Goal: Obtain resource: Obtain resource

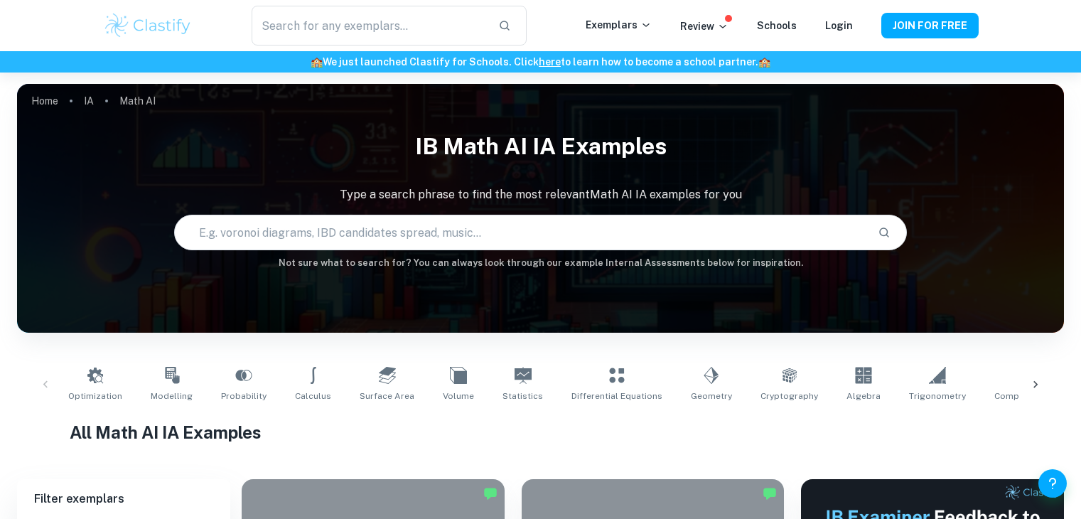
scroll to position [452, 0]
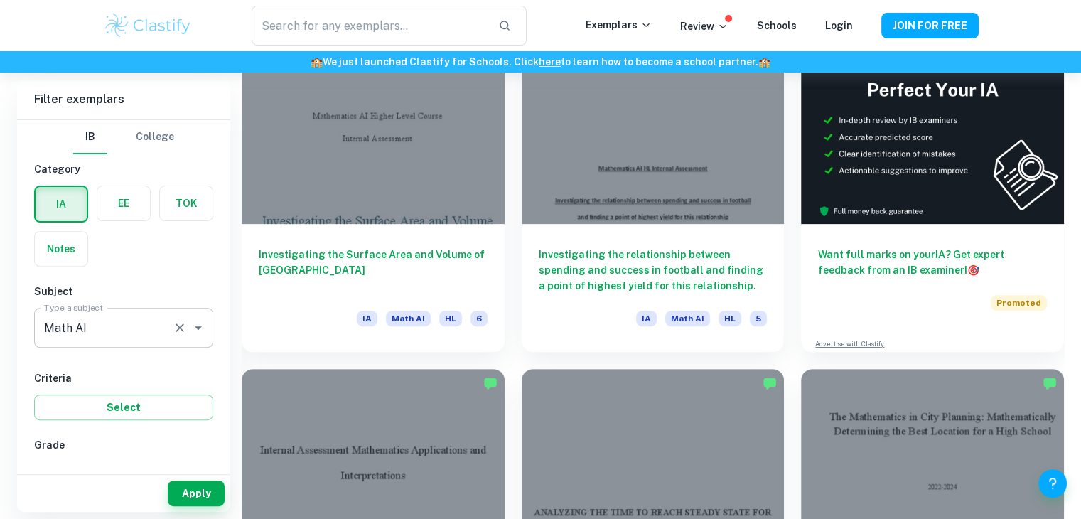
click at [105, 342] on div "Math AI Type a subject" at bounding box center [123, 328] width 179 height 40
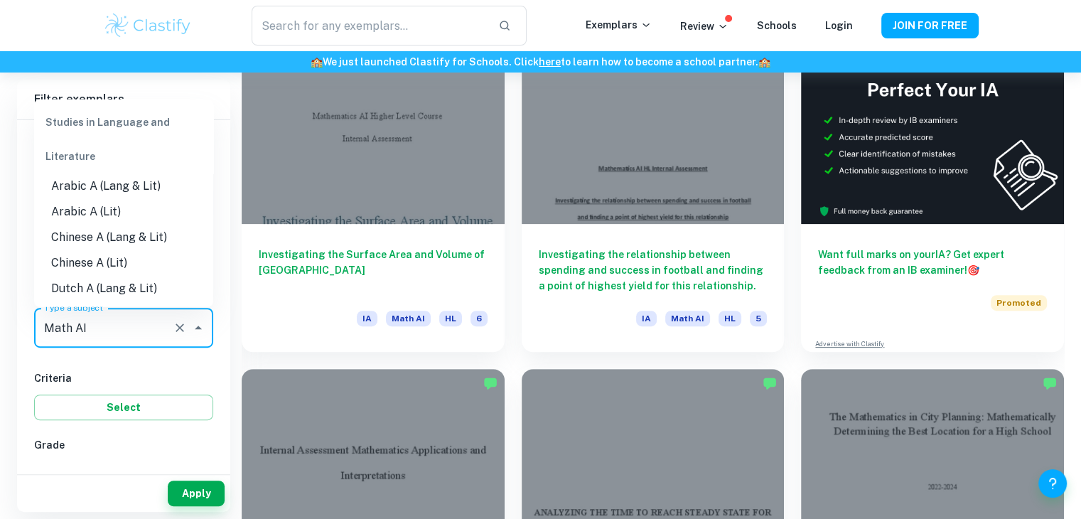
scroll to position [1853, 0]
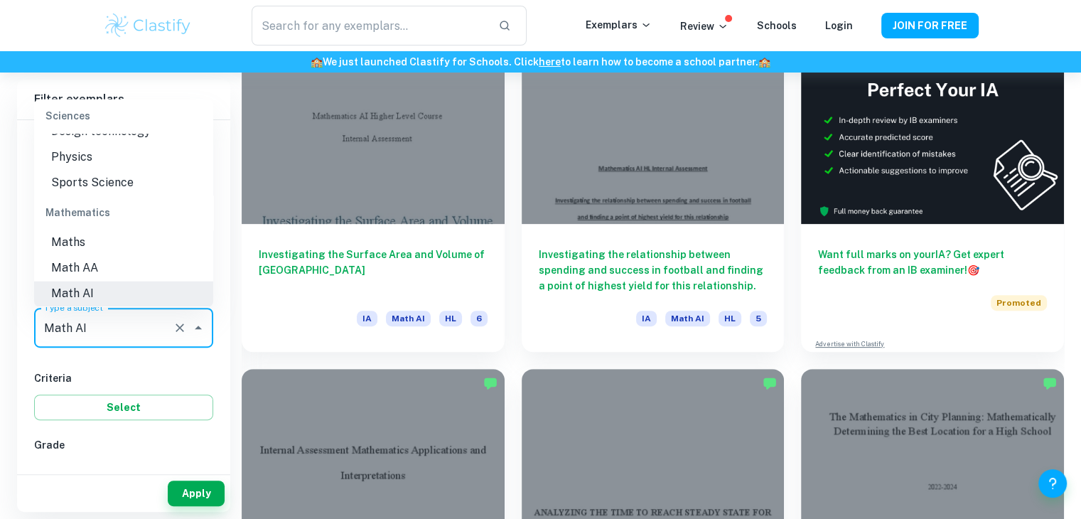
click at [146, 333] on input "Math AI" at bounding box center [104, 327] width 126 height 27
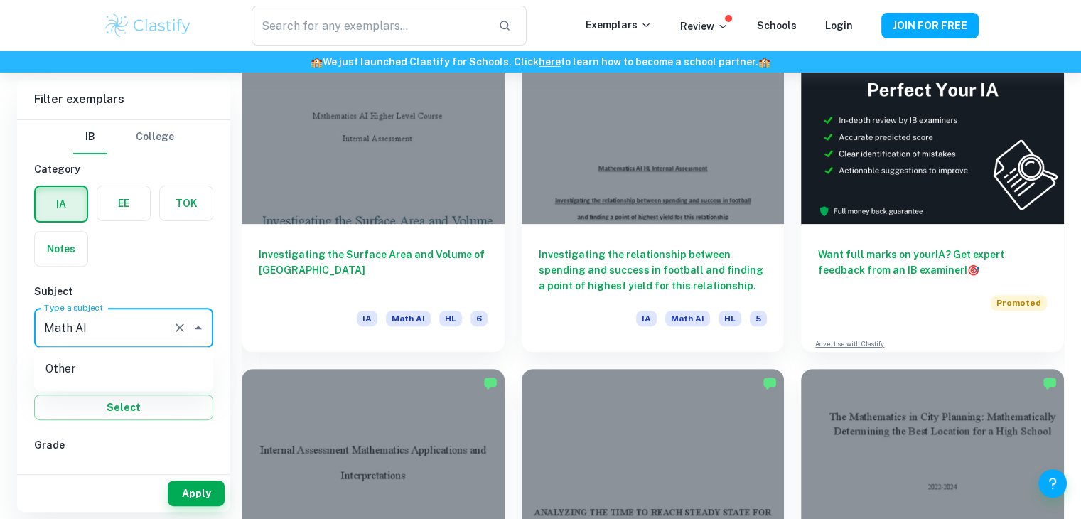
type input "Math AI"
click at [105, 404] on li "Math AI" at bounding box center [123, 400] width 179 height 26
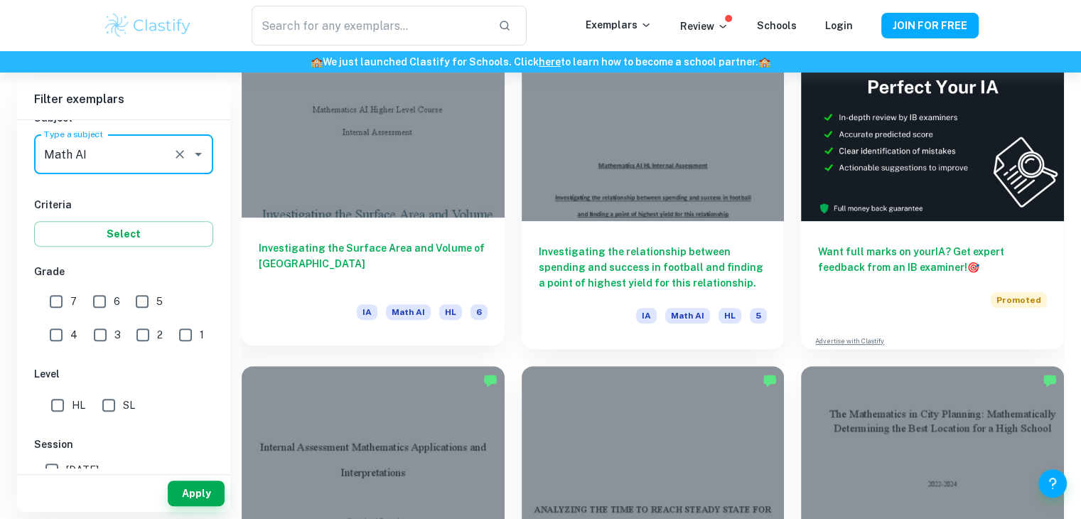
scroll to position [456, 0]
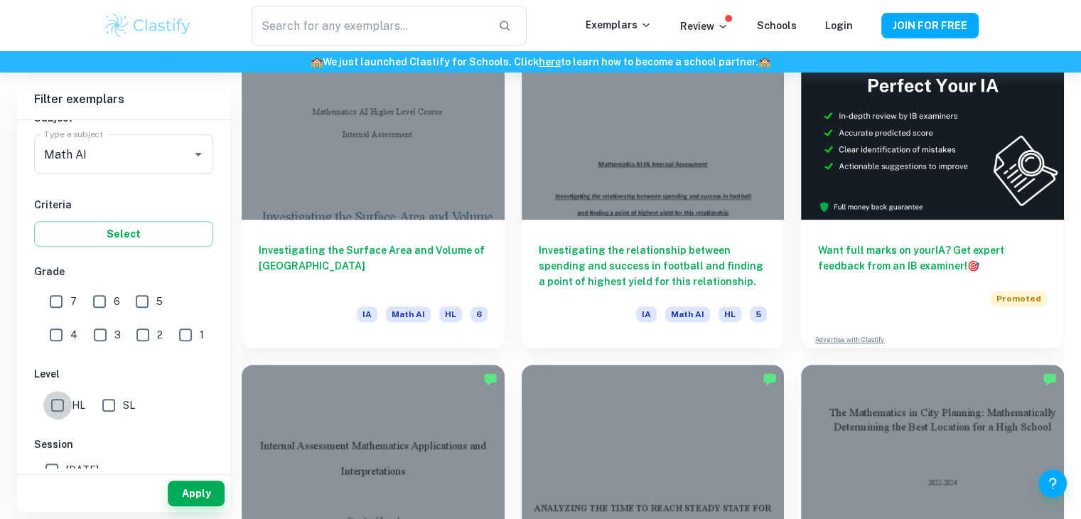
click at [63, 409] on input "HL" at bounding box center [57, 405] width 28 height 28
checkbox input "true"
click at [208, 491] on button "Apply" at bounding box center [196, 493] width 57 height 26
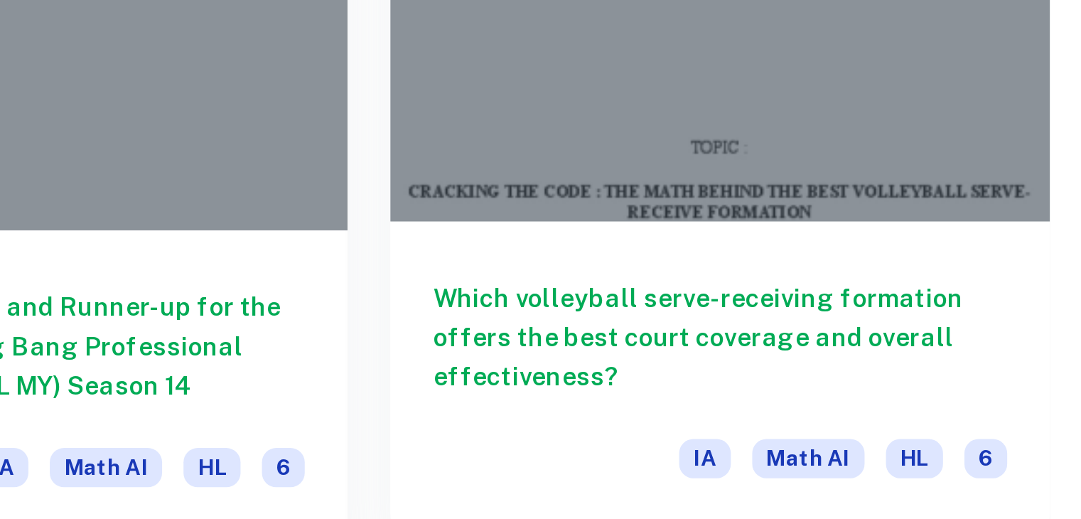
scroll to position [6603, 0]
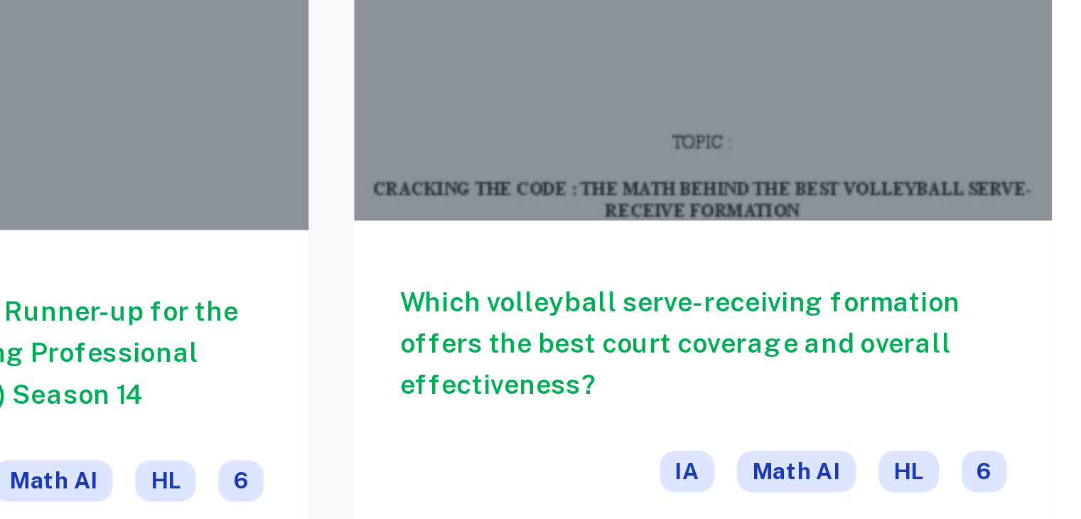
click at [902, 237] on div "Which volleyball serve-receiving formation offers the best court coverage and o…" at bounding box center [932, 289] width 263 height 128
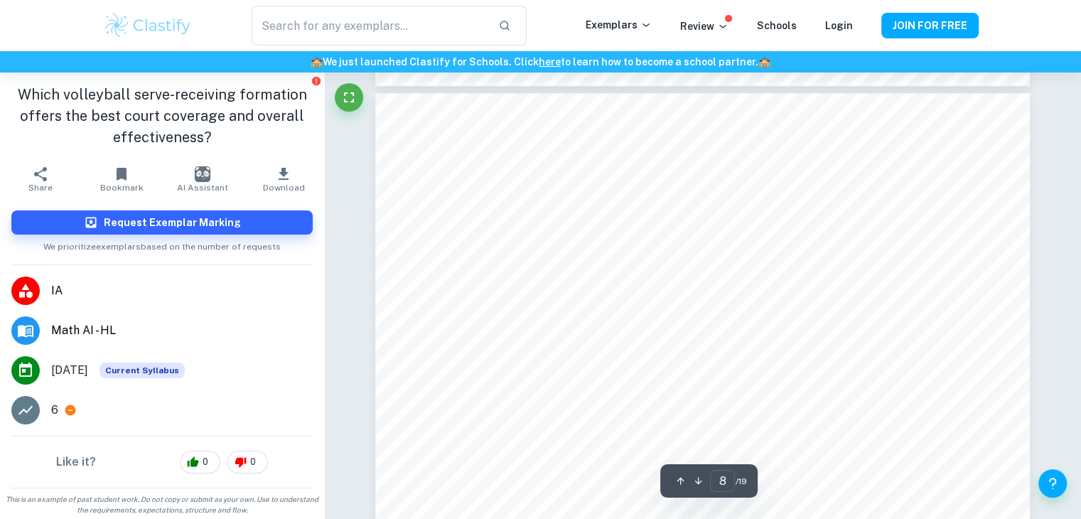
scroll to position [6674, 0]
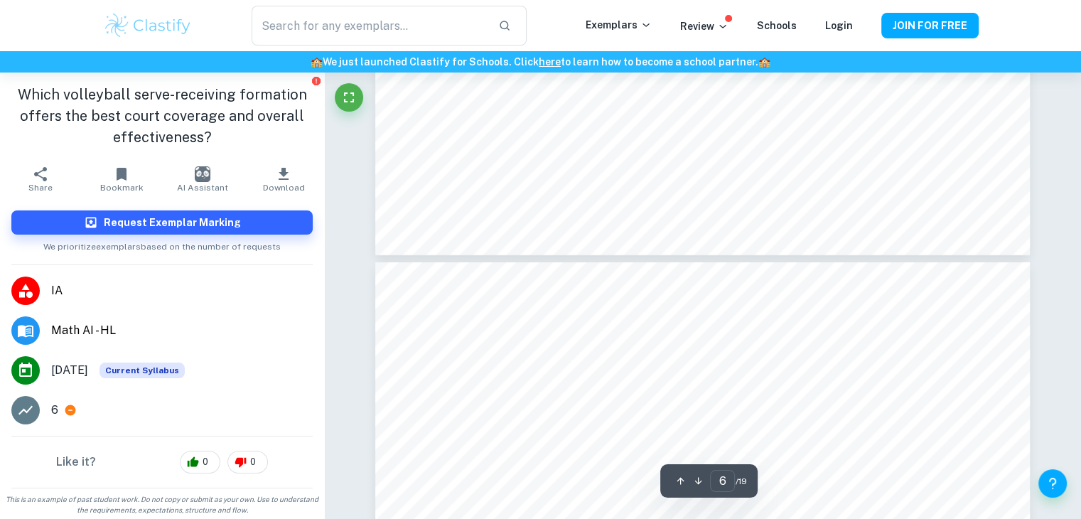
type input "5"
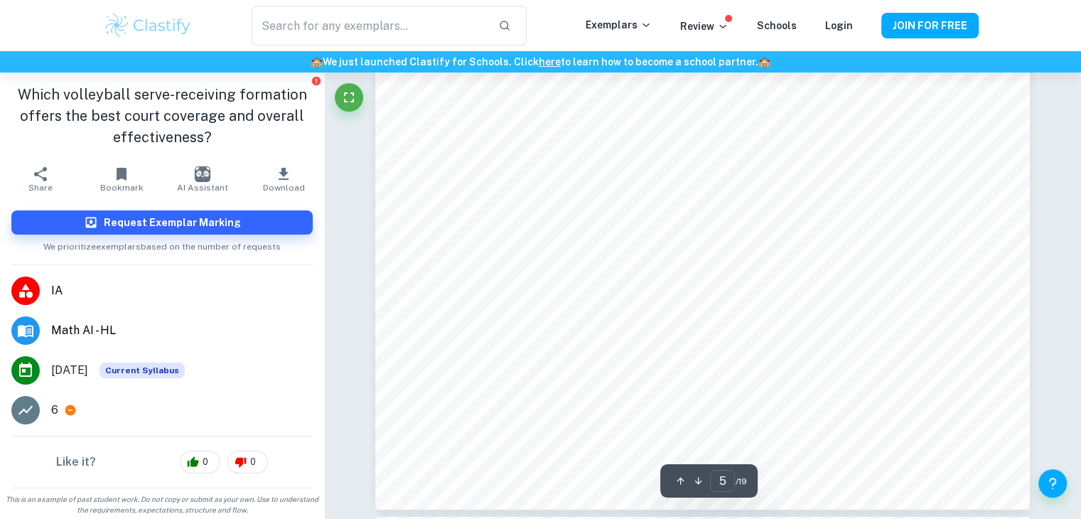
scroll to position [4425, 0]
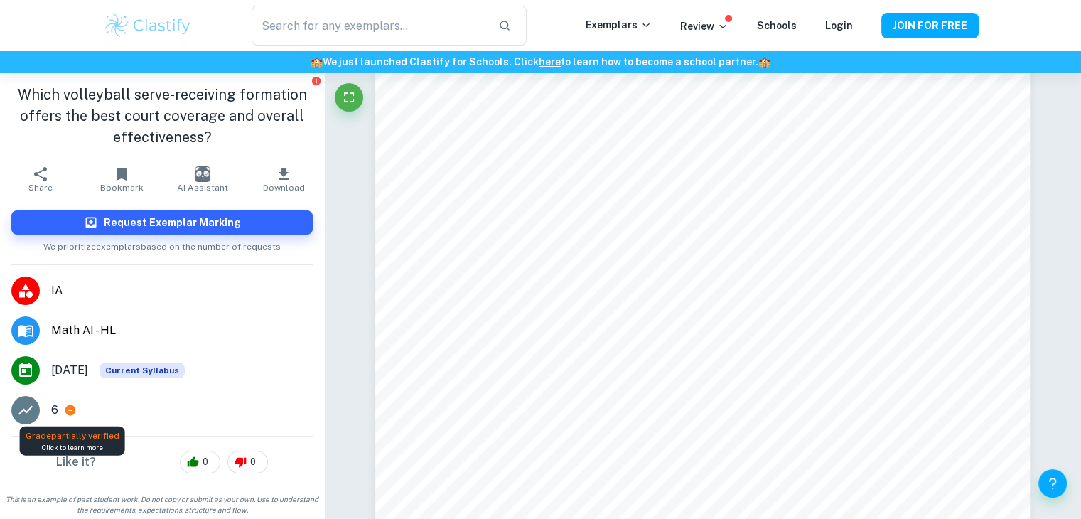
click at [70, 412] on icon at bounding box center [70, 410] width 11 height 11
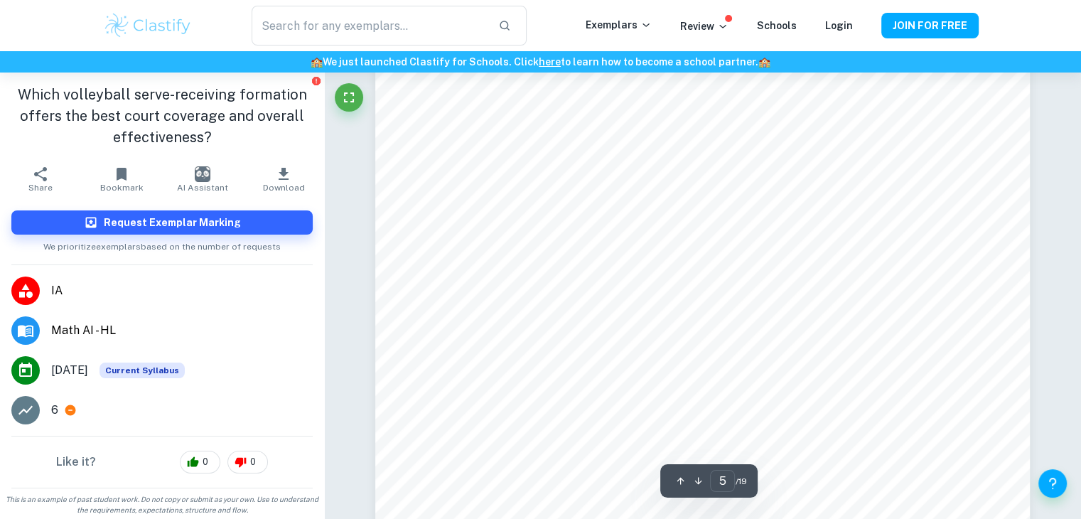
scroll to position [1, 0]
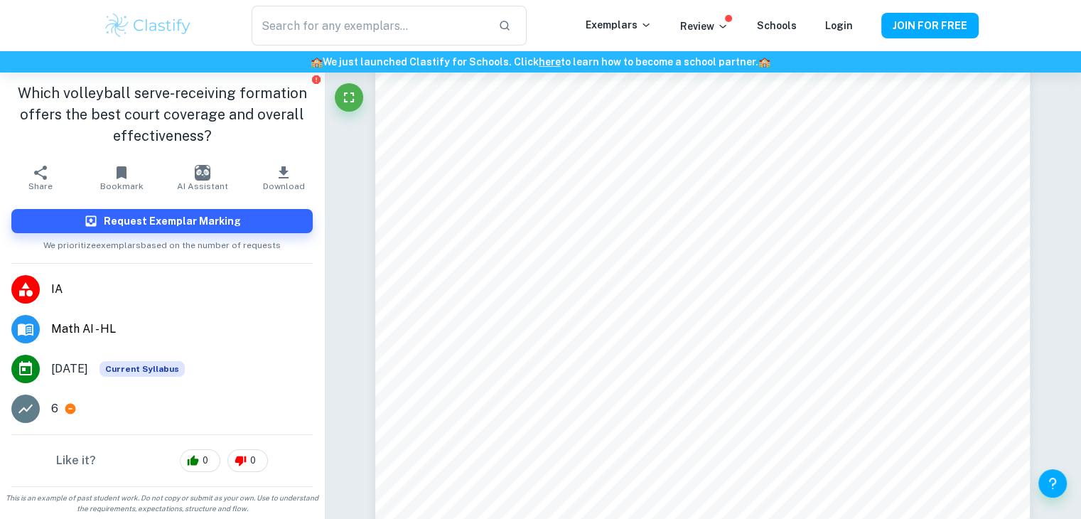
click at [194, 244] on span "We prioritize exemplars based on the number of requests" at bounding box center [161, 242] width 237 height 18
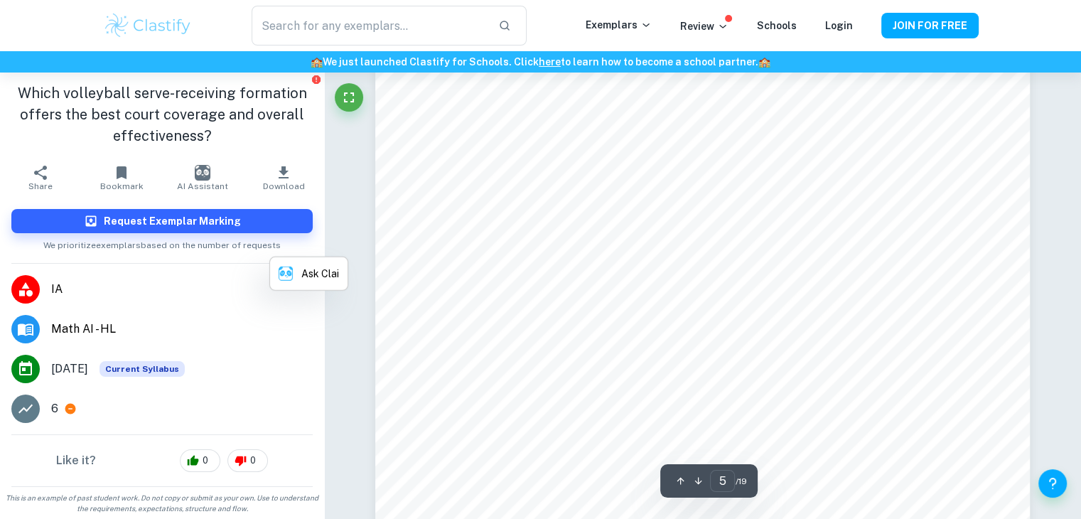
click at [230, 247] on span "We prioritize exemplars based on the number of requests" at bounding box center [161, 242] width 237 height 18
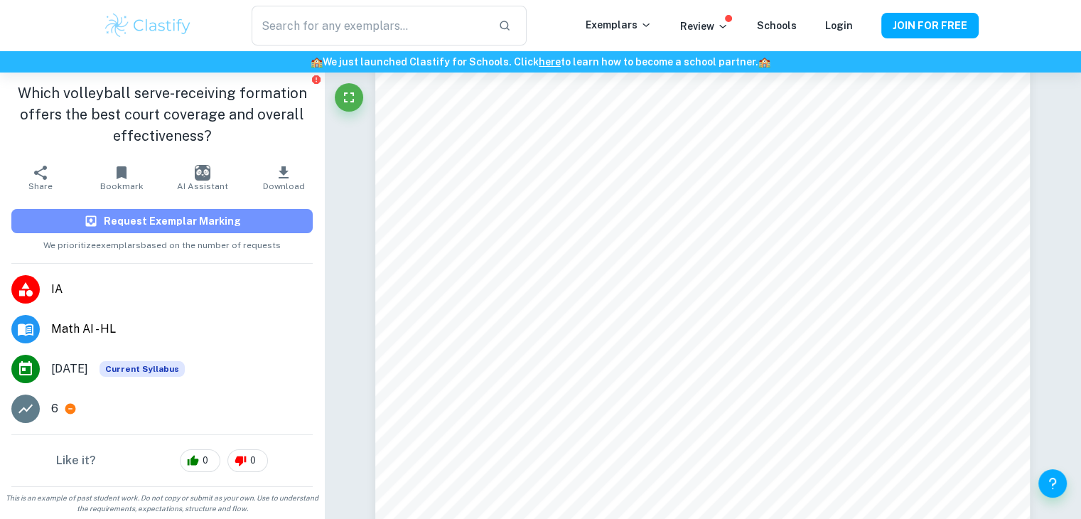
click at [190, 225] on h6 "Request Exemplar Marking" at bounding box center [172, 221] width 137 height 16
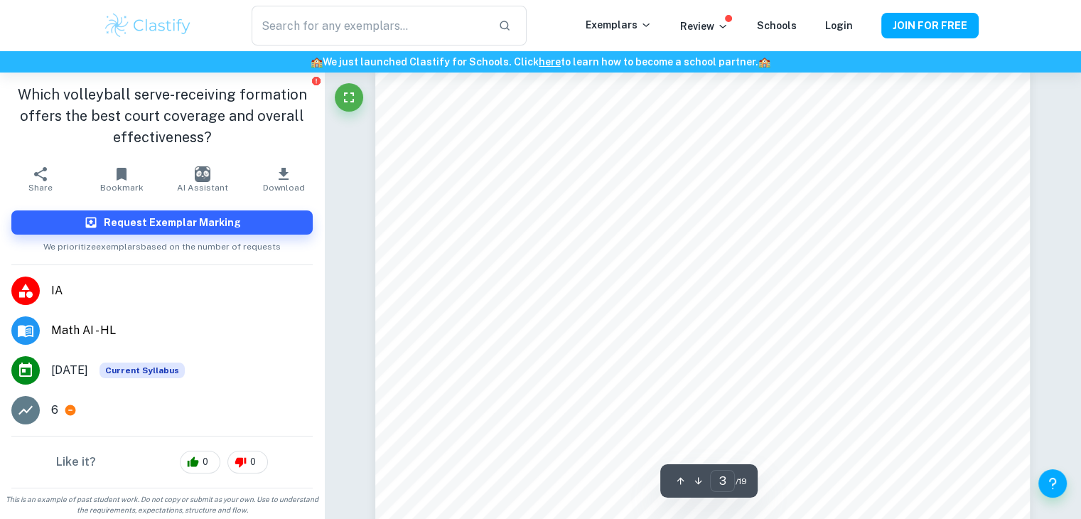
scroll to position [2135, 0]
click at [699, 485] on icon "button" at bounding box center [698, 480] width 11 height 11
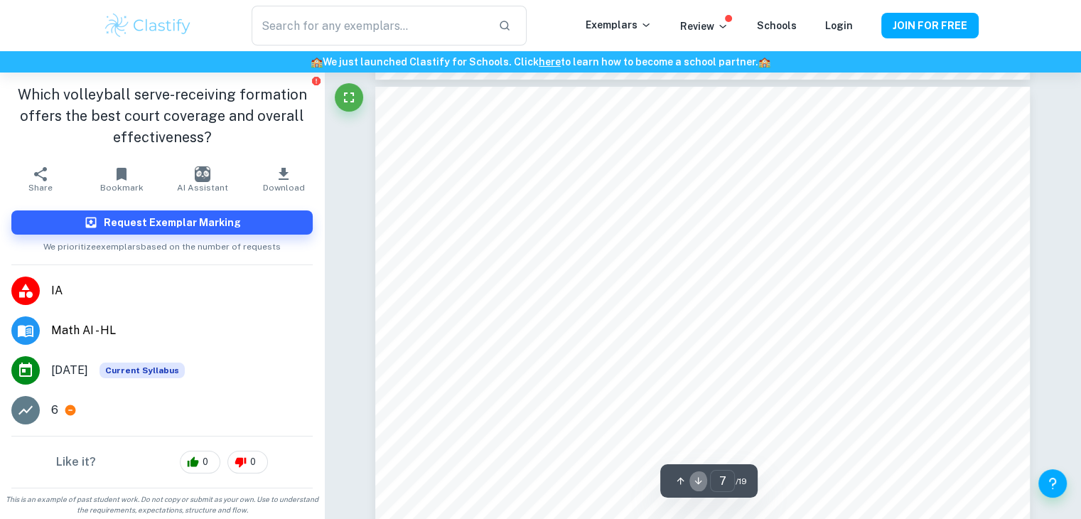
click at [699, 485] on icon "button" at bounding box center [698, 480] width 11 height 11
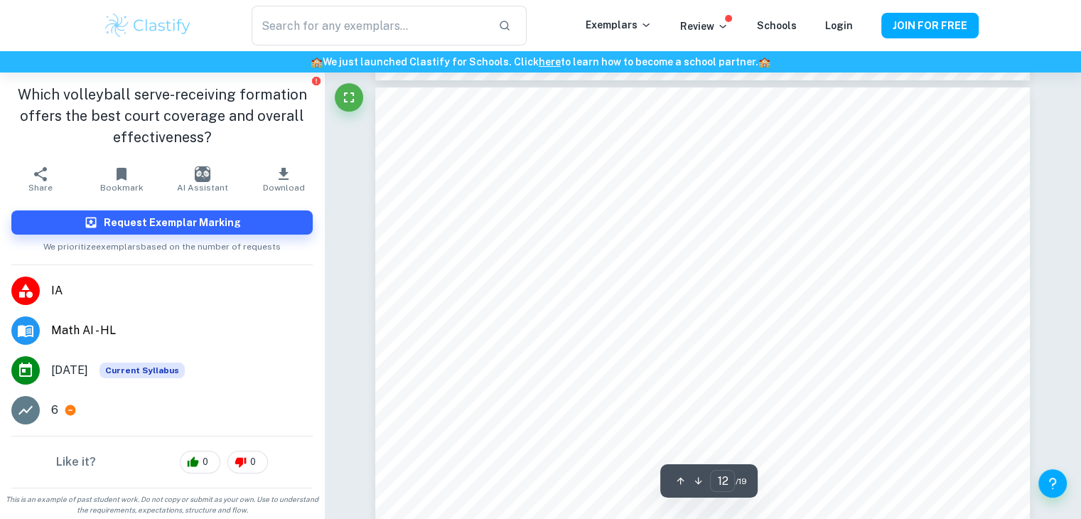
click at [699, 485] on icon "button" at bounding box center [698, 480] width 11 height 11
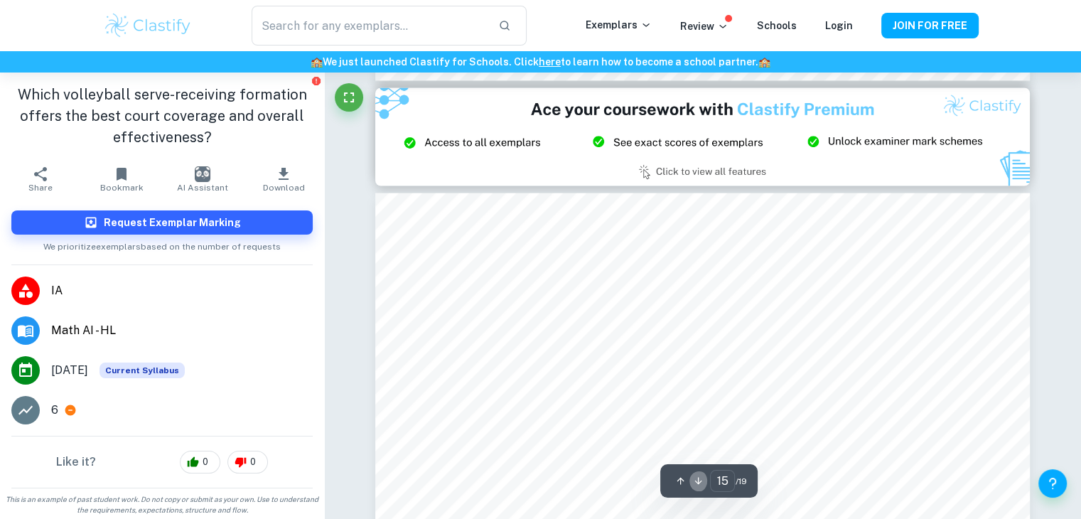
click at [699, 485] on icon "button" at bounding box center [698, 480] width 11 height 11
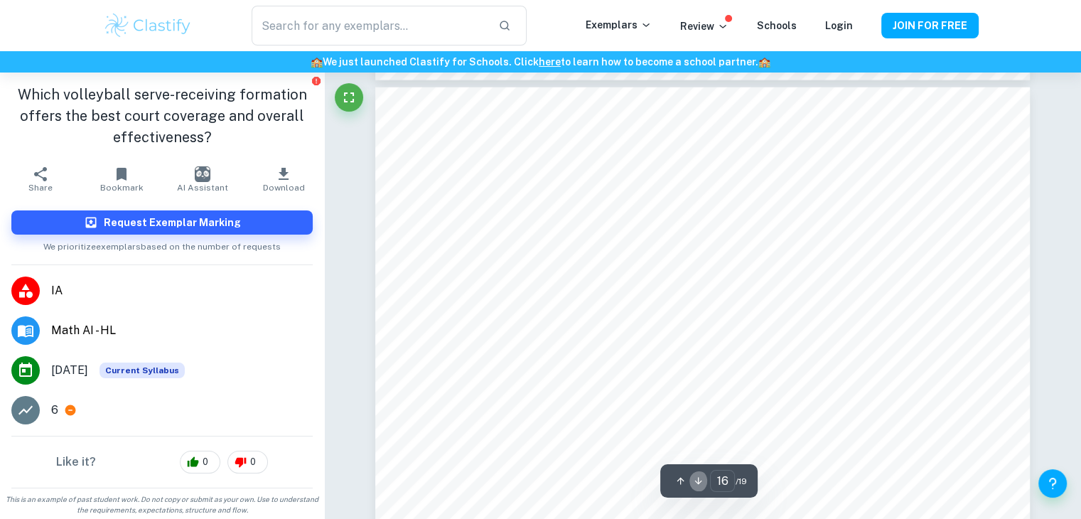
click at [699, 485] on icon "button" at bounding box center [698, 480] width 11 height 11
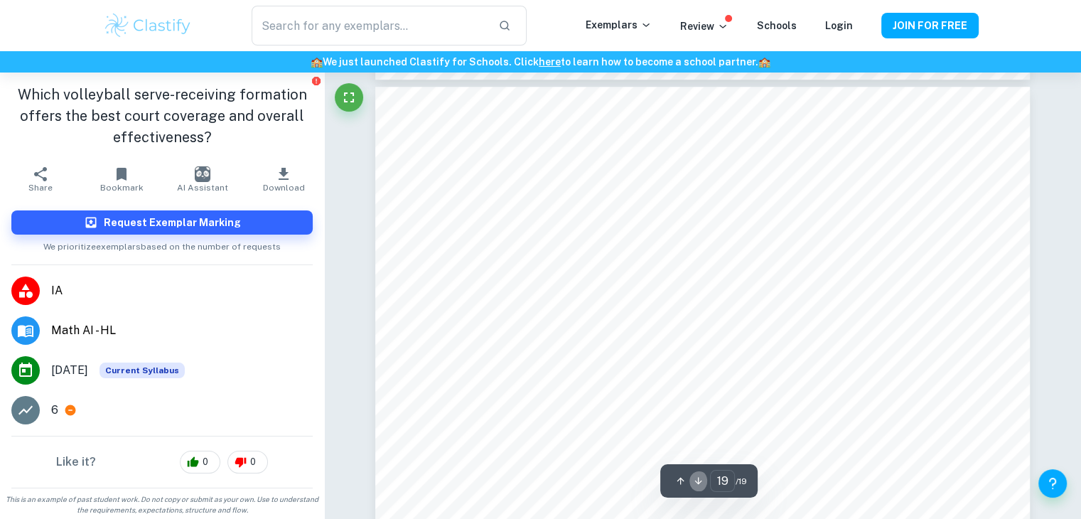
click at [699, 485] on icon "button" at bounding box center [698, 480] width 11 height 11
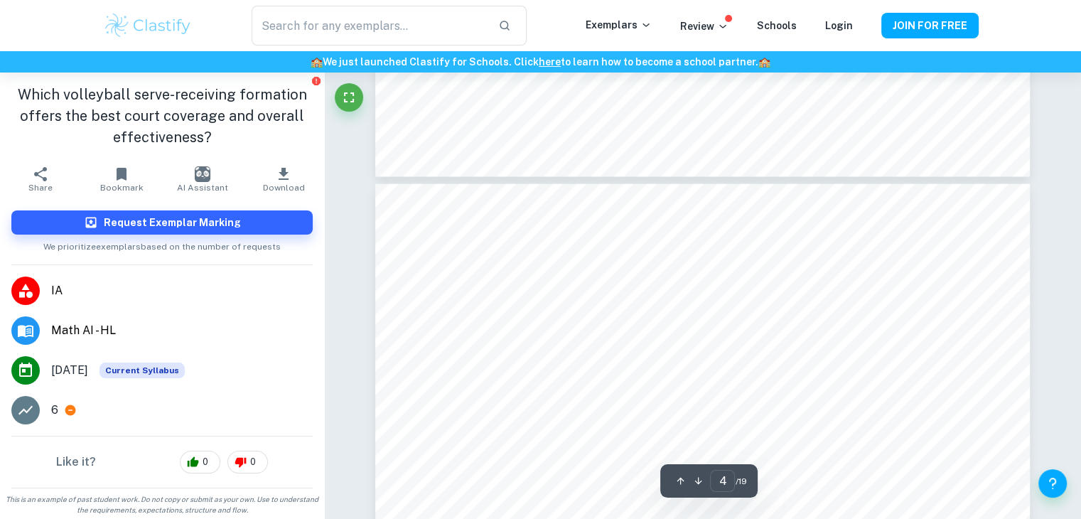
scroll to position [2908, 0]
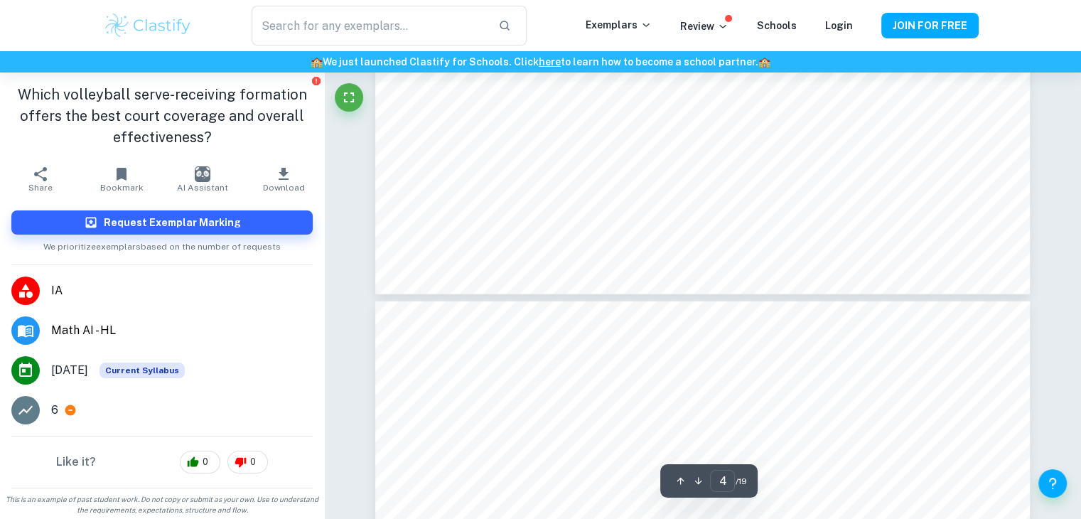
type input "5"
